Goal: Task Accomplishment & Management: Complete application form

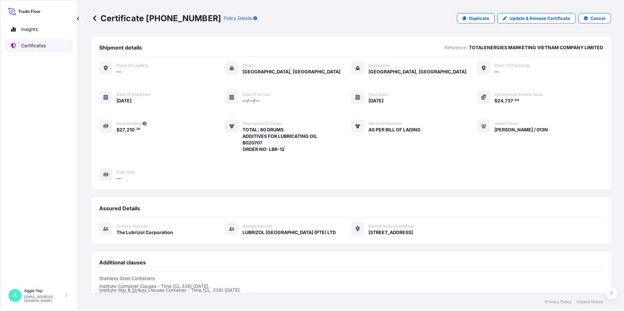
scroll to position [80, 0]
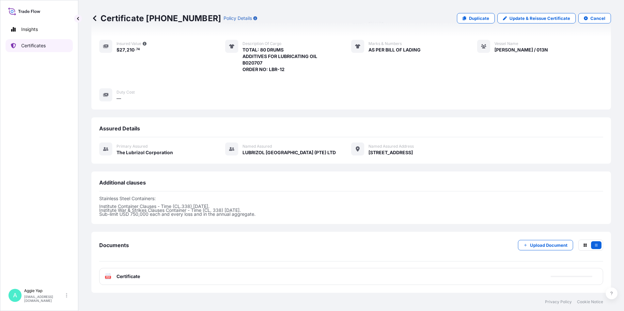
click at [30, 42] on p "Certificates" at bounding box center [33, 45] width 24 height 7
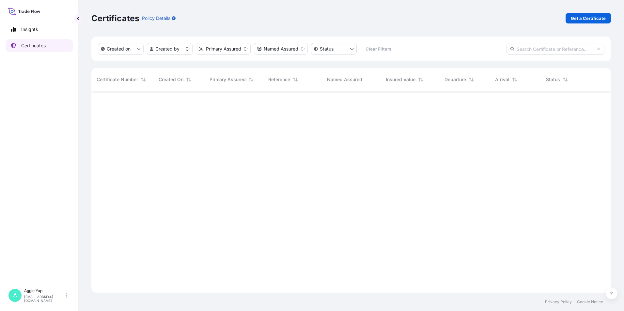
scroll to position [200, 514]
click at [565, 15] on div "Certificates Policy Details Get a Certificate" at bounding box center [350, 18] width 519 height 10
click at [582, 21] on p "Get a Certificate" at bounding box center [587, 18] width 35 height 7
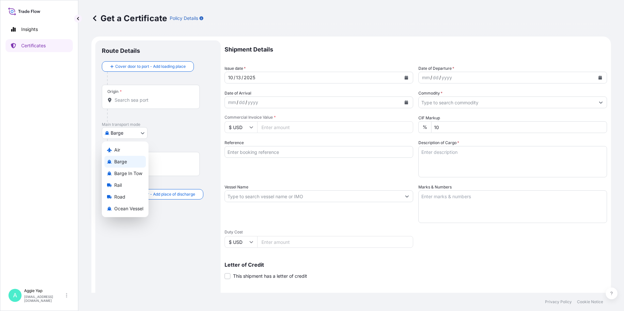
click at [138, 136] on body "Insights Certificates A [PERSON_NAME] [EMAIL_ADDRESS][DOMAIN_NAME] Get a Certif…" at bounding box center [312, 155] width 624 height 311
click at [129, 210] on span "Ocean Vessel" at bounding box center [128, 208] width 29 height 7
select select "Ocean Vessel"
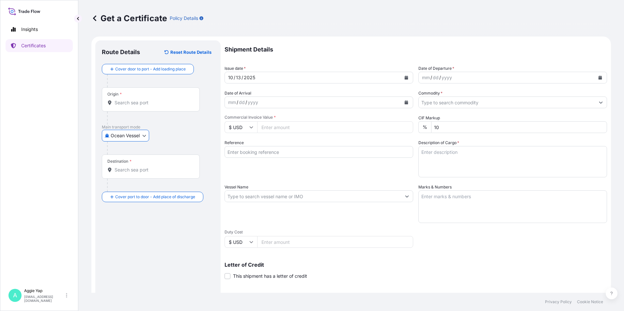
click at [136, 100] on input "Origin *" at bounding box center [152, 102] width 77 height 7
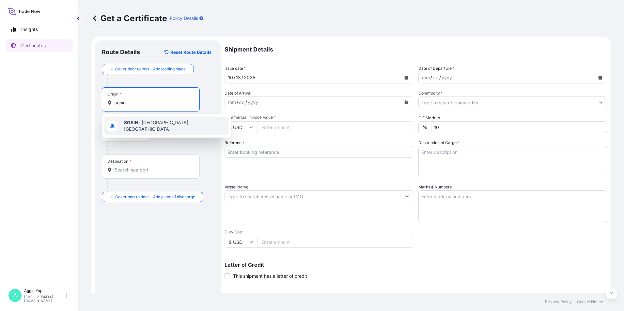
click at [152, 126] on span "SGSIN - [GEOGRAPHIC_DATA], [GEOGRAPHIC_DATA]" at bounding box center [175, 125] width 102 height 13
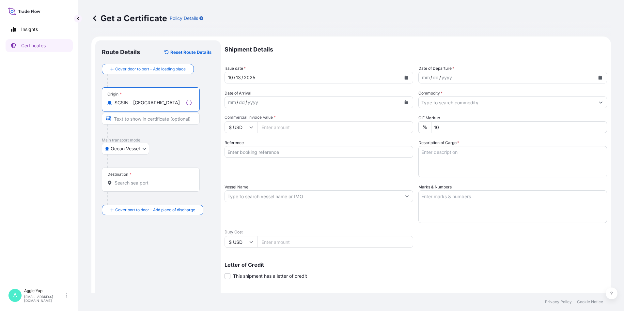
type input "SGSIN - [GEOGRAPHIC_DATA], [GEOGRAPHIC_DATA]"
click at [126, 175] on div "Destination *" at bounding box center [119, 174] width 24 height 5
click at [126, 180] on input "Destination *" at bounding box center [152, 183] width 77 height 7
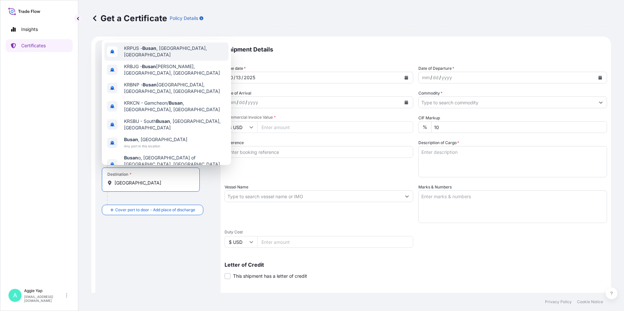
click at [170, 57] on span "KRPUS - [GEOGRAPHIC_DATA] , [GEOGRAPHIC_DATA], [GEOGRAPHIC_DATA]" at bounding box center [175, 51] width 102 height 13
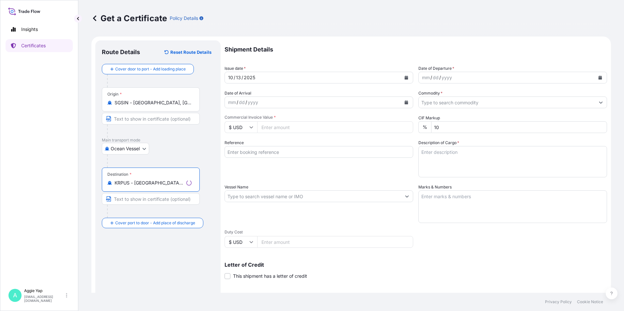
type input "KRPUS - [GEOGRAPHIC_DATA], [GEOGRAPHIC_DATA], [GEOGRAPHIC_DATA]"
click at [136, 121] on input "Text to appear on certificate" at bounding box center [151, 119] width 98 height 12
type input "[GEOGRAPHIC_DATA]"
click at [130, 200] on input "Text to appear on certificate" at bounding box center [151, 199] width 98 height 12
type input "[GEOGRAPHIC_DATA], [GEOGRAPHIC_DATA]"
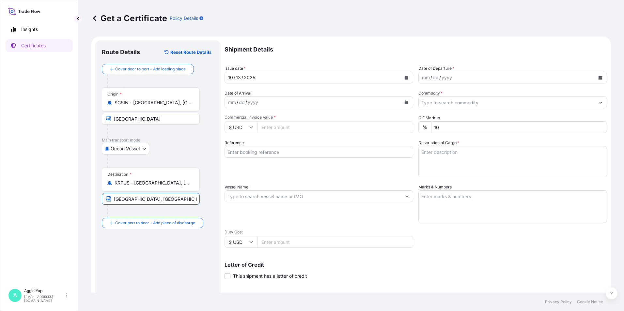
click at [149, 267] on div "Route Details Reset Route Details Cover door to port - Add loading place Place …" at bounding box center [158, 205] width 112 height 316
click at [404, 77] on icon "Calendar" at bounding box center [406, 78] width 4 height 4
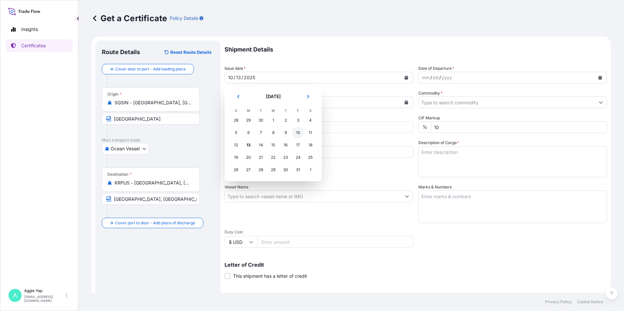
click at [295, 133] on div "10" at bounding box center [298, 133] width 12 height 12
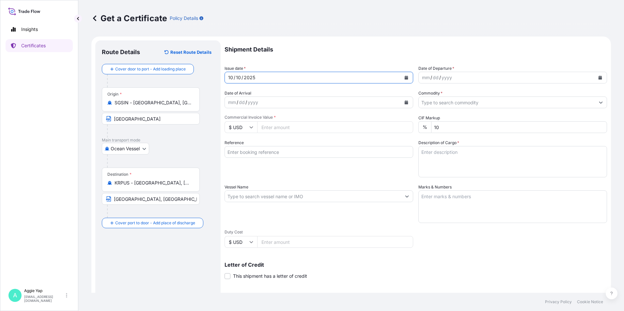
click at [596, 75] on button "Calendar" at bounding box center [600, 77] width 10 height 10
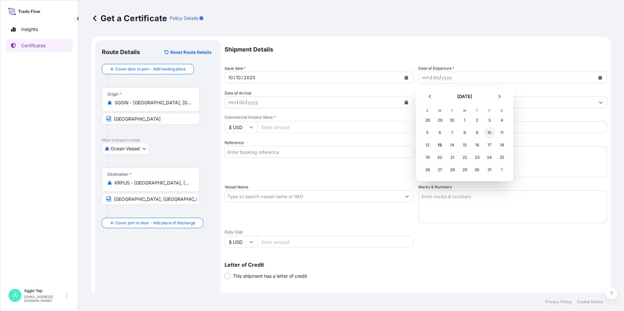
click at [491, 133] on div "10" at bounding box center [489, 133] width 12 height 12
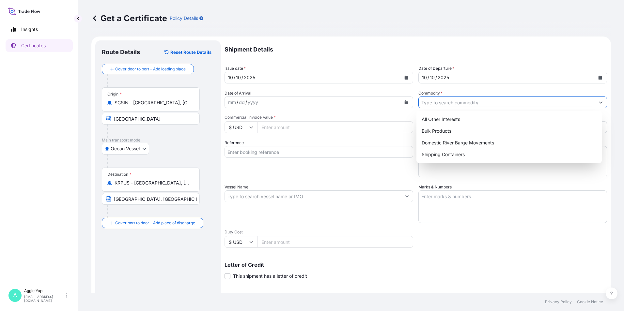
click at [485, 106] on input "Commodity *" at bounding box center [506, 103] width 176 height 12
click at [456, 155] on div "Shipping Containers" at bounding box center [509, 155] width 180 height 12
type input "Shipping Containers"
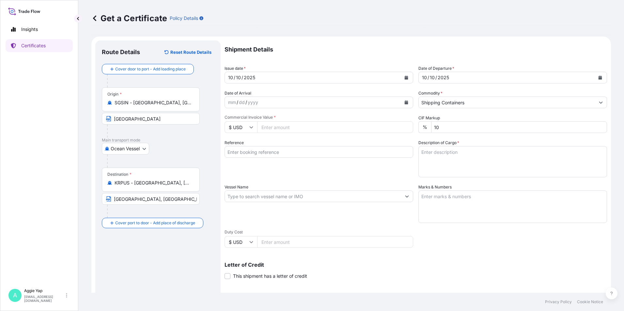
click at [301, 128] on input "Commercial Invoice Value *" at bounding box center [335, 127] width 156 height 12
type input "66225.60"
click at [261, 152] on input "Reference" at bounding box center [318, 152] width 188 height 12
type input "SK ENMOVE CO LTD"
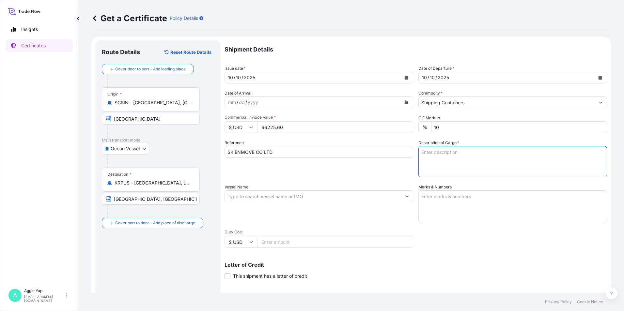
click at [443, 156] on textarea "Description of Cargo *" at bounding box center [512, 161] width 188 height 31
type textarea "TOTAL: 14 PALLETS SA 410 PO NO: 4300019155"
drag, startPoint x: 257, startPoint y: 195, endPoint x: 252, endPoint y: 196, distance: 4.8
click at [255, 195] on input "Vessel Name" at bounding box center [313, 196] width 176 height 12
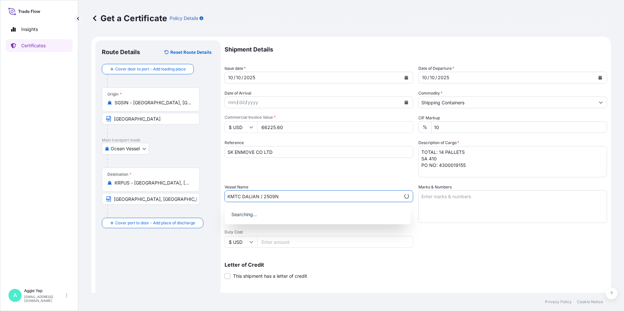
type input "KMTC DALIAN / 2509N"
click at [264, 214] on p "Use "KMTC DALIAN / 2509N"" at bounding box center [262, 213] width 65 height 7
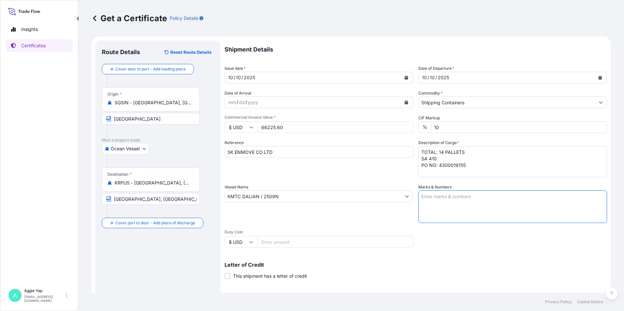
click at [435, 203] on textarea "Marks & Numbers" at bounding box center [512, 206] width 188 height 33
type textarea "AS PER BILL OF LADING"
click at [428, 280] on div "Shipment Details Issue date * [DATE] Date of Departure * [DATE] Date of Arrival…" at bounding box center [415, 195] width 382 height 311
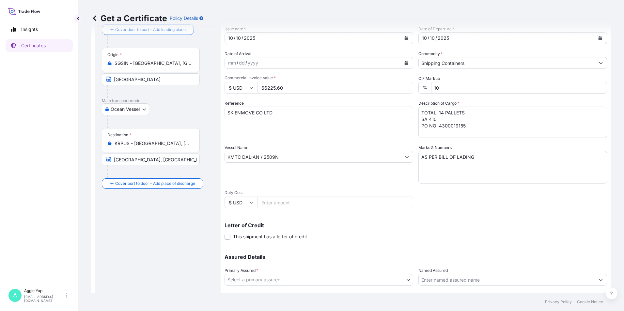
scroll to position [81, 0]
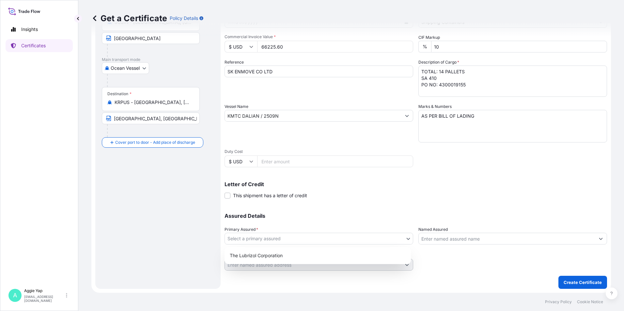
click at [301, 239] on body "Insights Certificates A [PERSON_NAME] [EMAIL_ADDRESS][DOMAIN_NAME] Get a Certif…" at bounding box center [312, 155] width 624 height 311
click at [289, 259] on div "The Lubrizol Corporation" at bounding box center [317, 256] width 181 height 12
select select "31566"
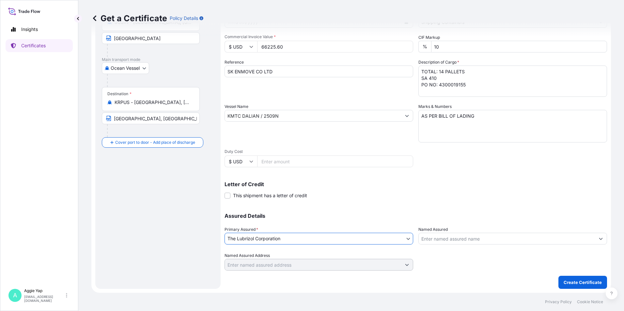
click at [445, 241] on input "Named Assured" at bounding box center [506, 239] width 176 height 12
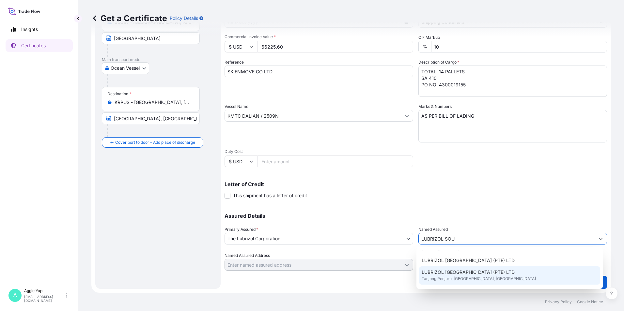
scroll to position [65, 0]
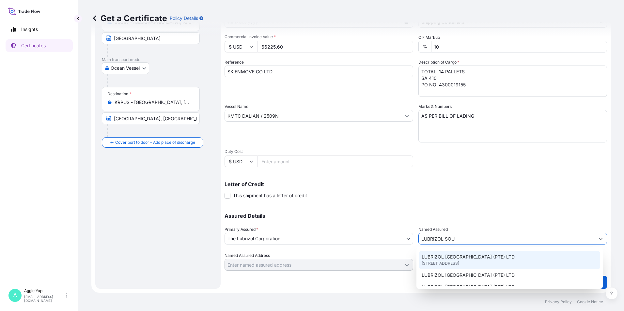
click at [454, 260] on span "[STREET_ADDRESS]" at bounding box center [440, 263] width 38 height 7
type input "LUBRIZOL [GEOGRAPHIC_DATA] (PTE) LTD"
type input "[STREET_ADDRESS]"
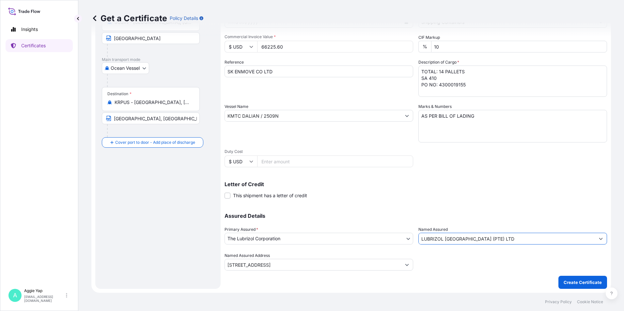
type input "LUBRIZOL [GEOGRAPHIC_DATA] (PTE) LTD"
click at [401, 168] on div "Shipment Details Issue date * [DATE] Date of Departure * [DATE] Date of Arrival…" at bounding box center [415, 115] width 382 height 311
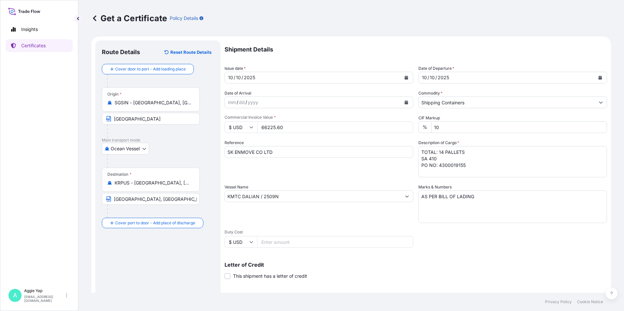
scroll to position [81, 0]
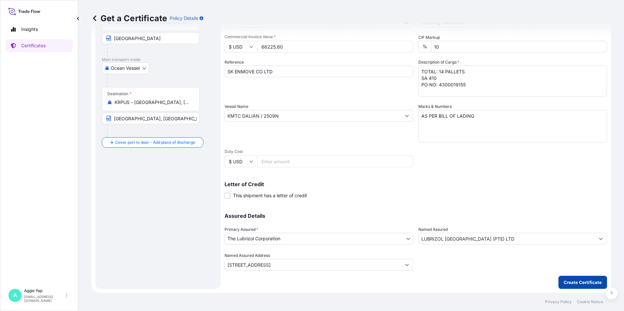
click at [570, 284] on p "Create Certificate" at bounding box center [582, 282] width 38 height 7
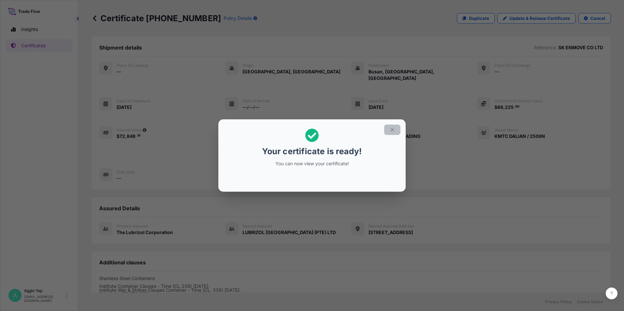
click at [391, 128] on icon "button" at bounding box center [392, 130] width 6 height 6
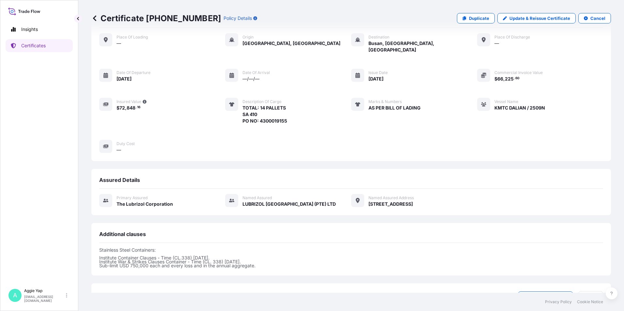
scroll to position [73, 0]
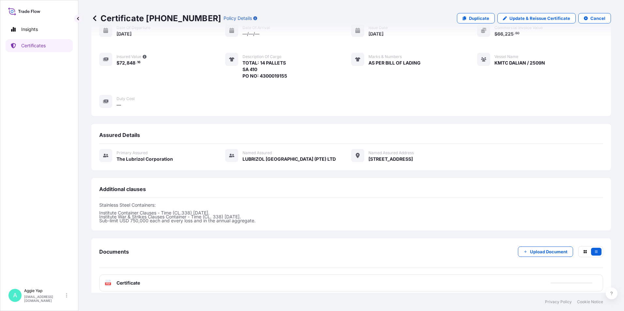
click at [144, 275] on div "PDF Certificate" at bounding box center [351, 283] width 504 height 17
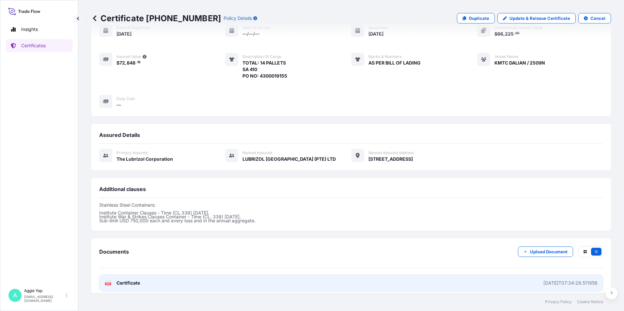
click at [143, 275] on link "PDF Certificate [DATE]T07:34:29.511956" at bounding box center [351, 283] width 504 height 17
